Goal: Information Seeking & Learning: Learn about a topic

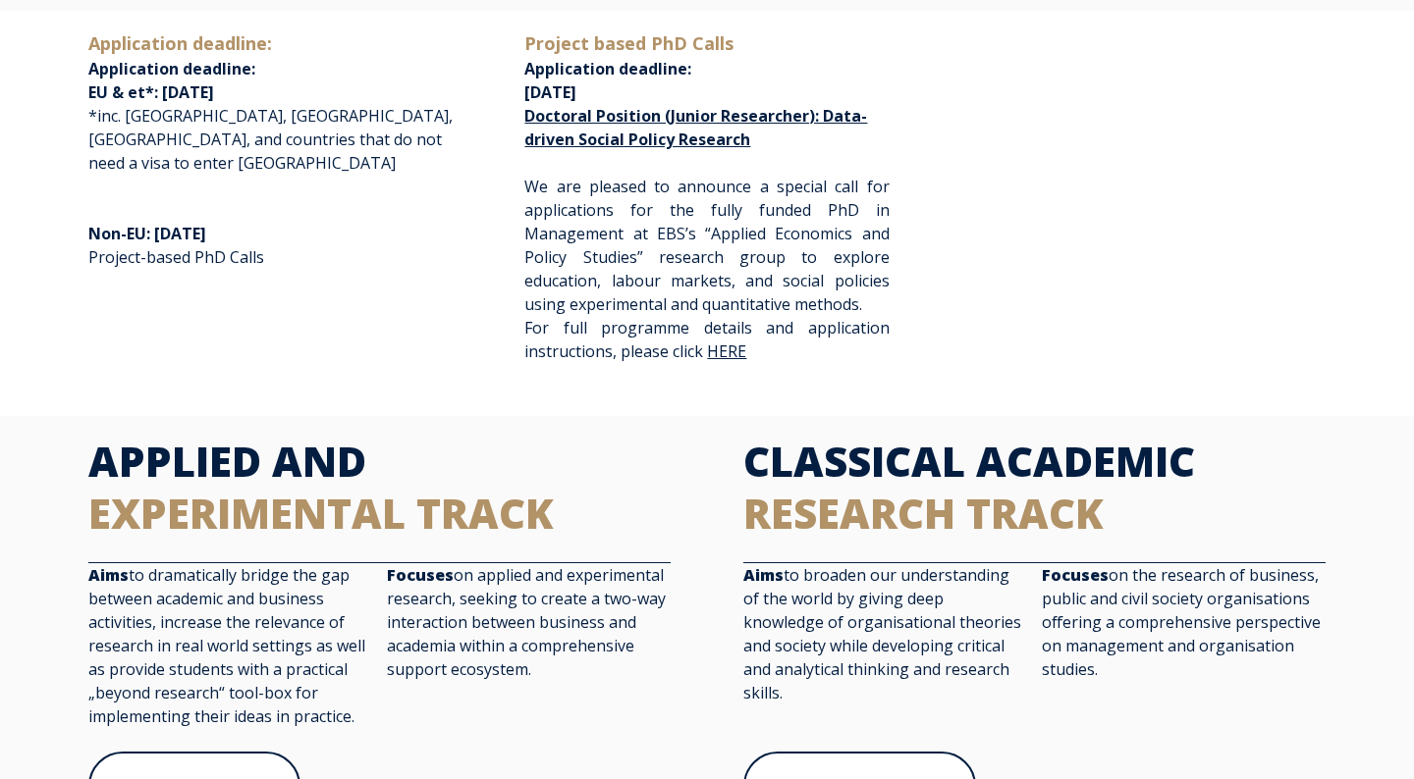
scroll to position [454, 0]
click at [731, 341] on span "HERE" at bounding box center [726, 351] width 39 height 22
click at [726, 356] on link "HERE" at bounding box center [728, 351] width 43 height 17
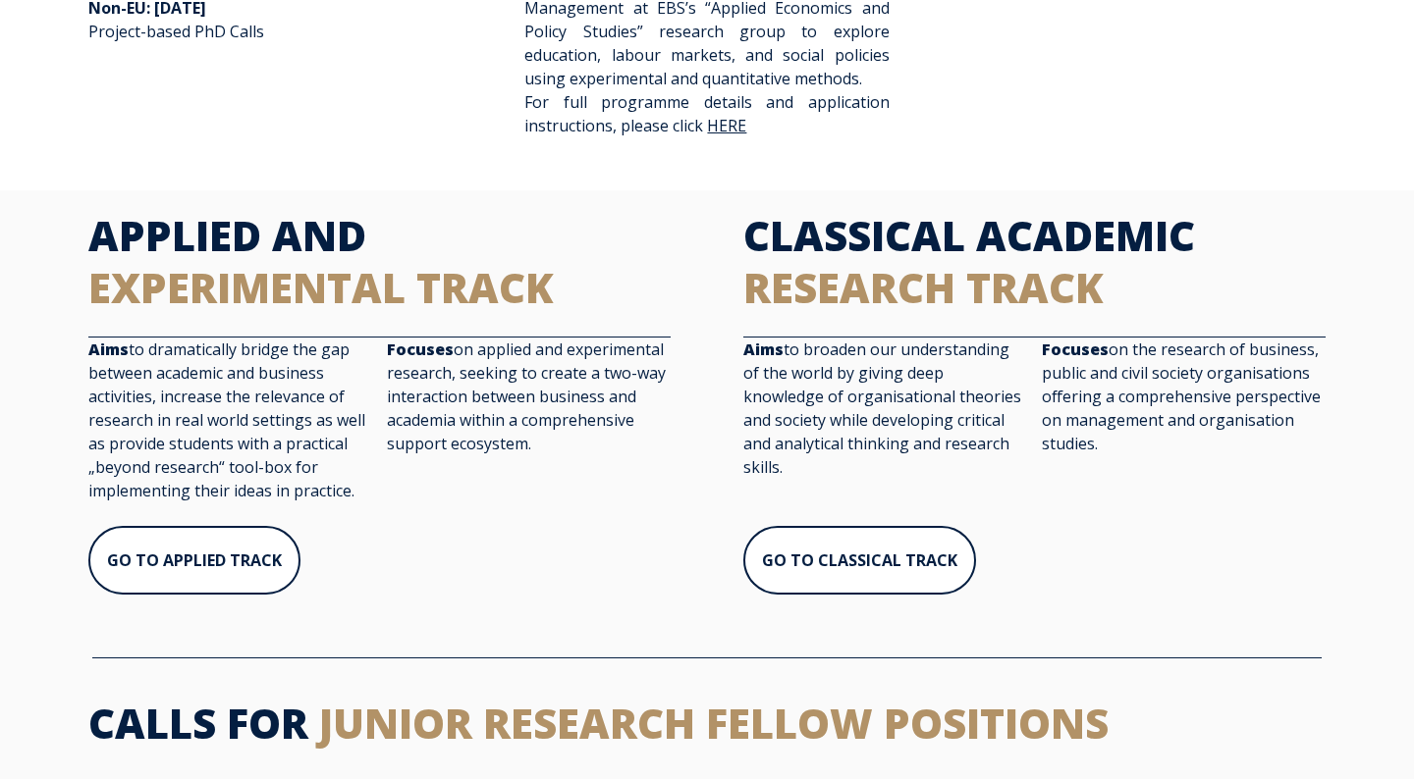
scroll to position [806, 0]
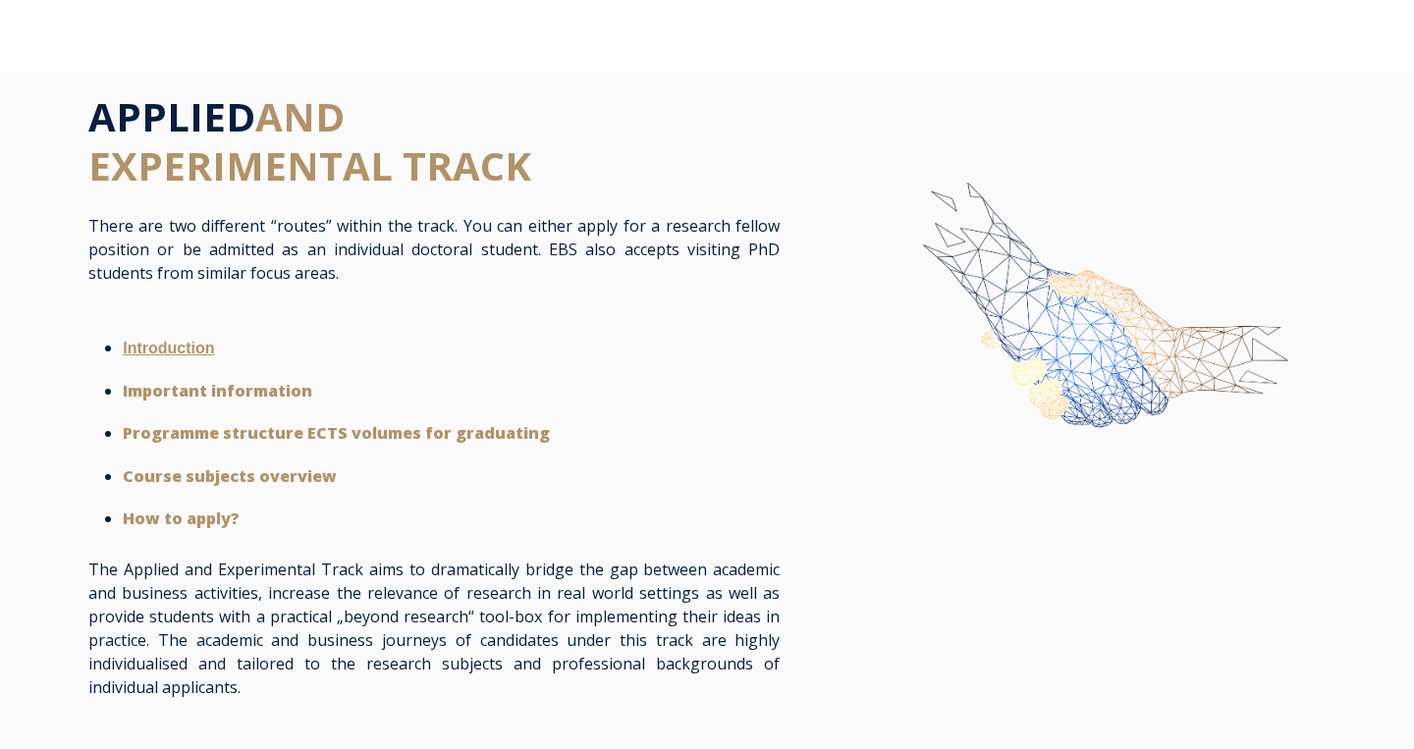
click at [168, 347] on strong "Introduction" at bounding box center [168, 348] width 91 height 17
click at [187, 345] on strong "Introduction" at bounding box center [168, 348] width 91 height 17
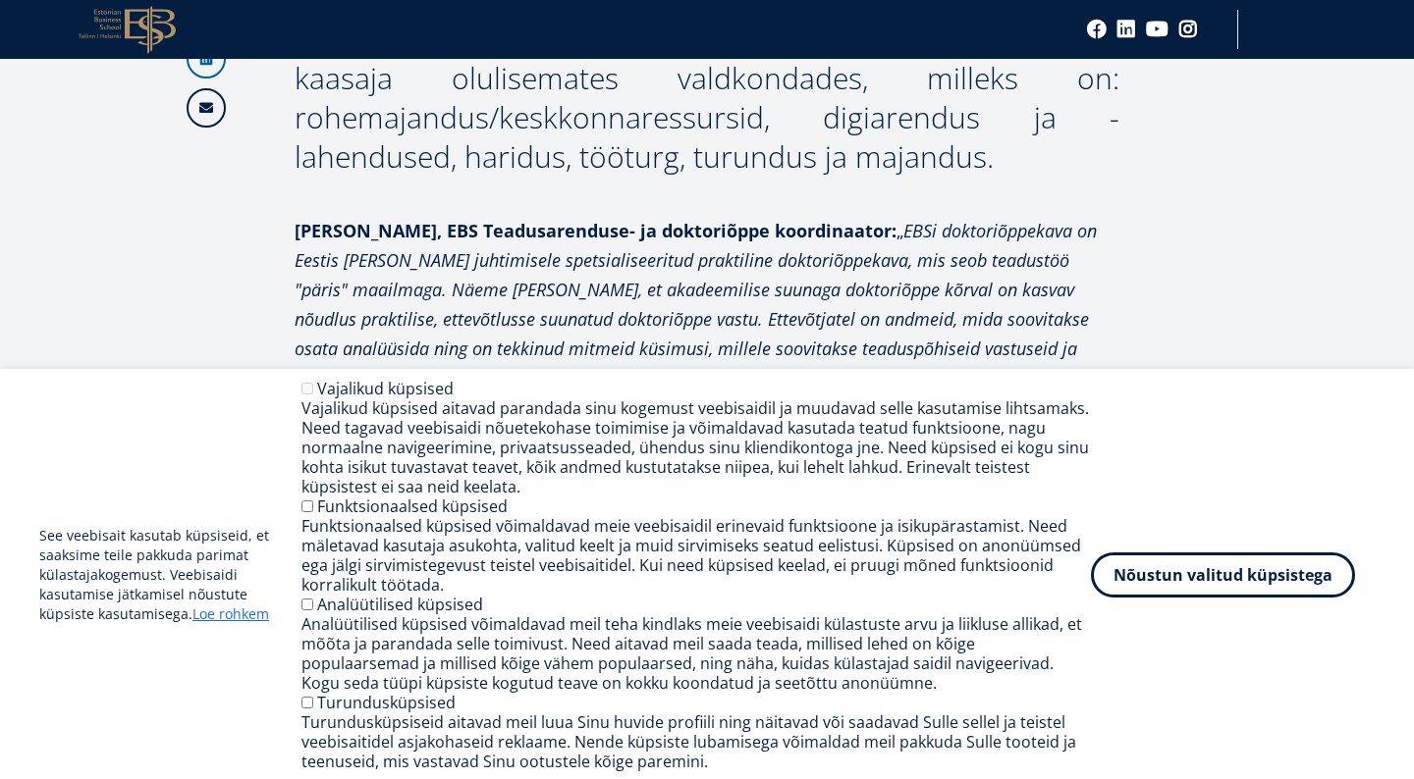
scroll to position [1037, 0]
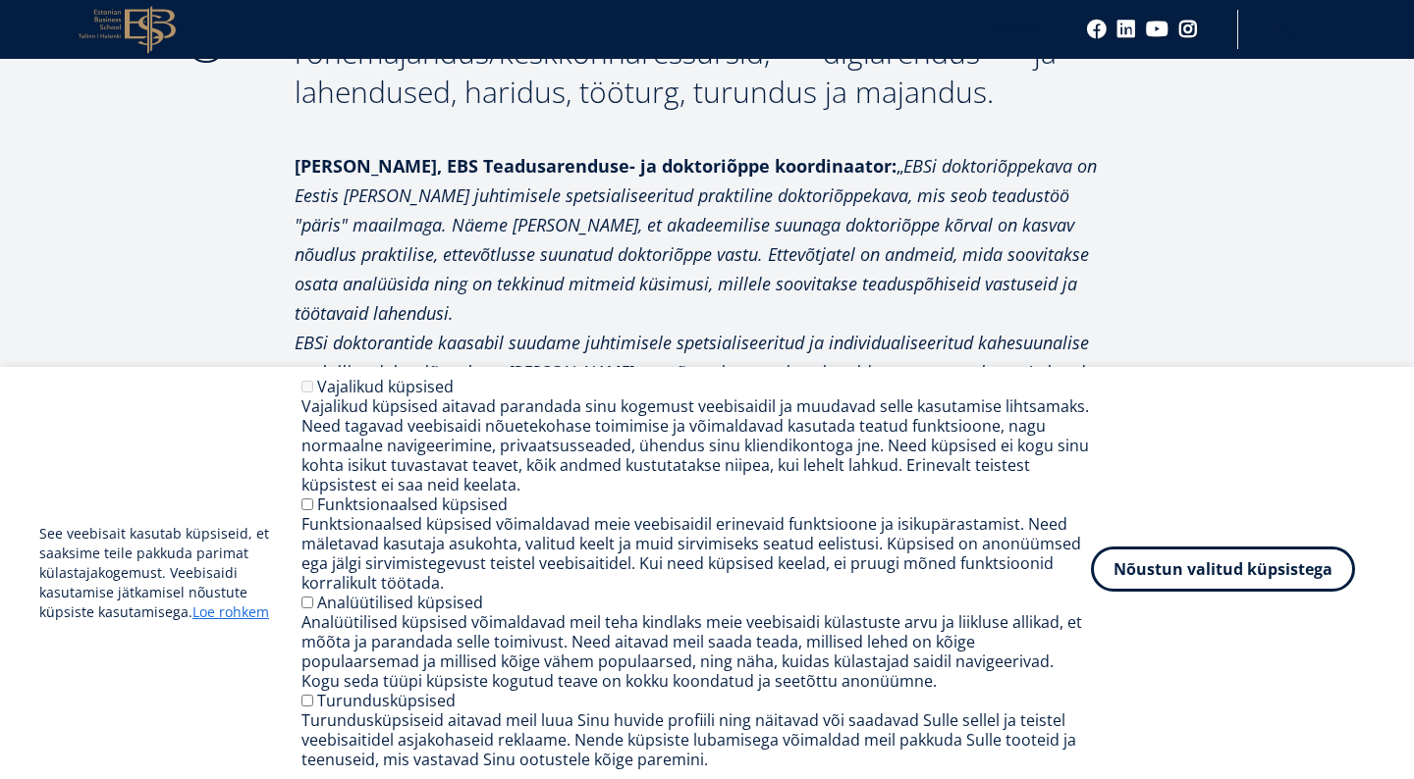
click at [1182, 558] on button "Nõustun valitud küpsistega" at bounding box center [1223, 569] width 264 height 45
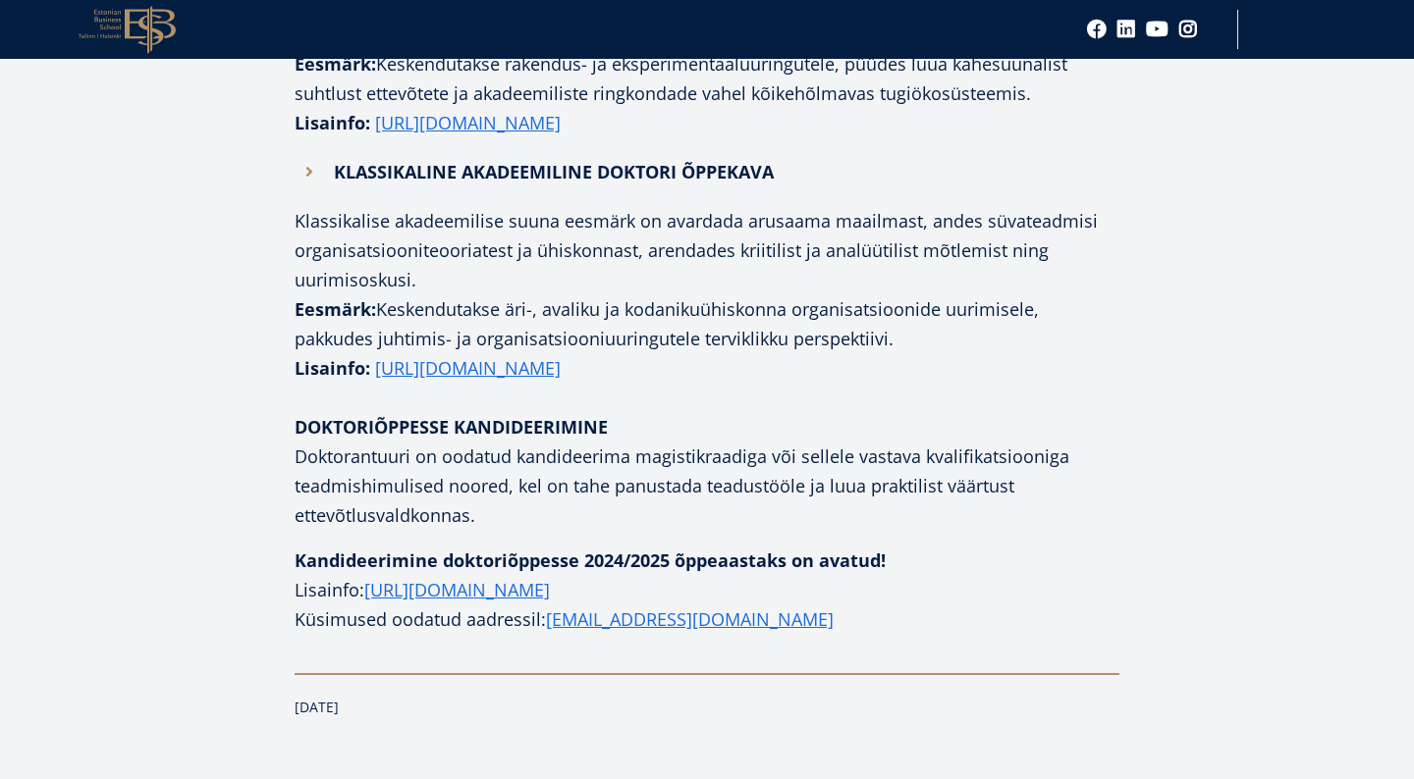
scroll to position [1902, 0]
